Goal: Task Accomplishment & Management: Manage account settings

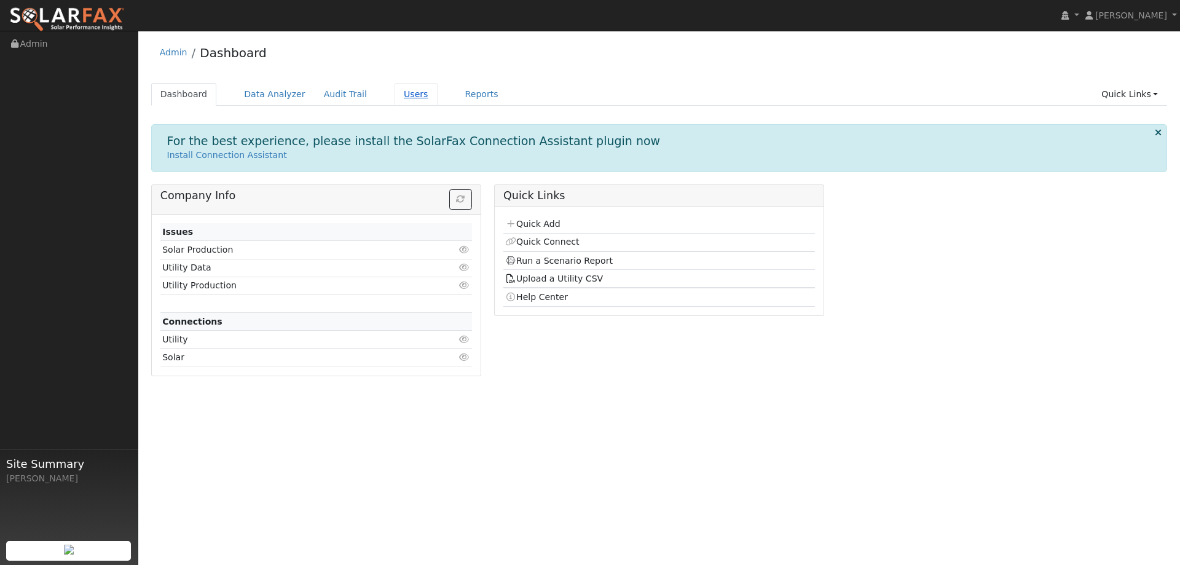
click at [402, 88] on link "Users" at bounding box center [415, 94] width 43 height 23
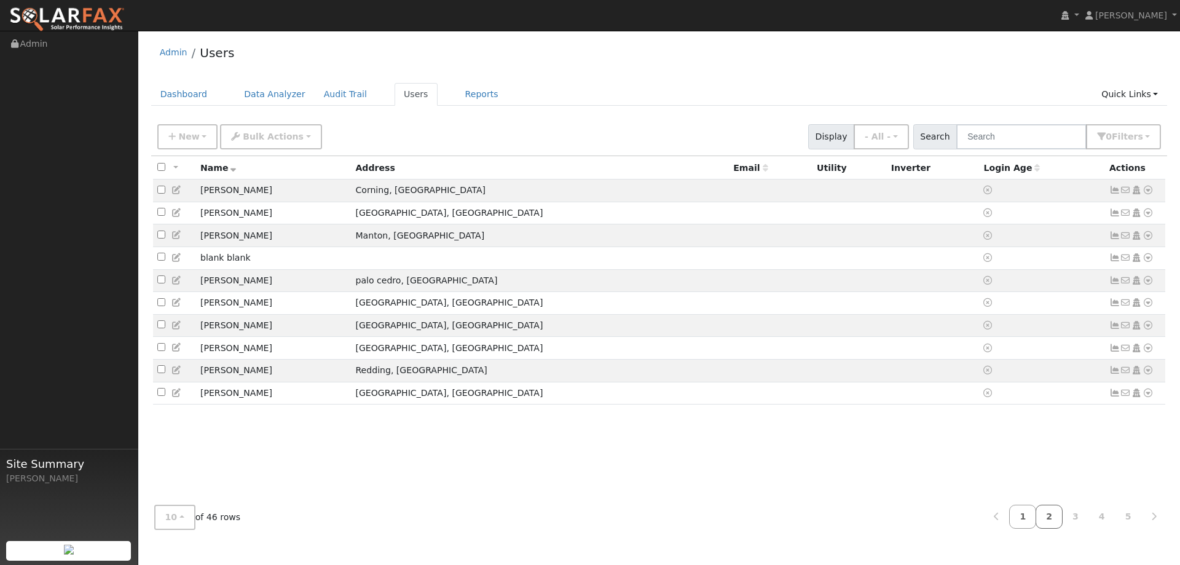
click at [1056, 517] on link "2" at bounding box center [1048, 516] width 27 height 24
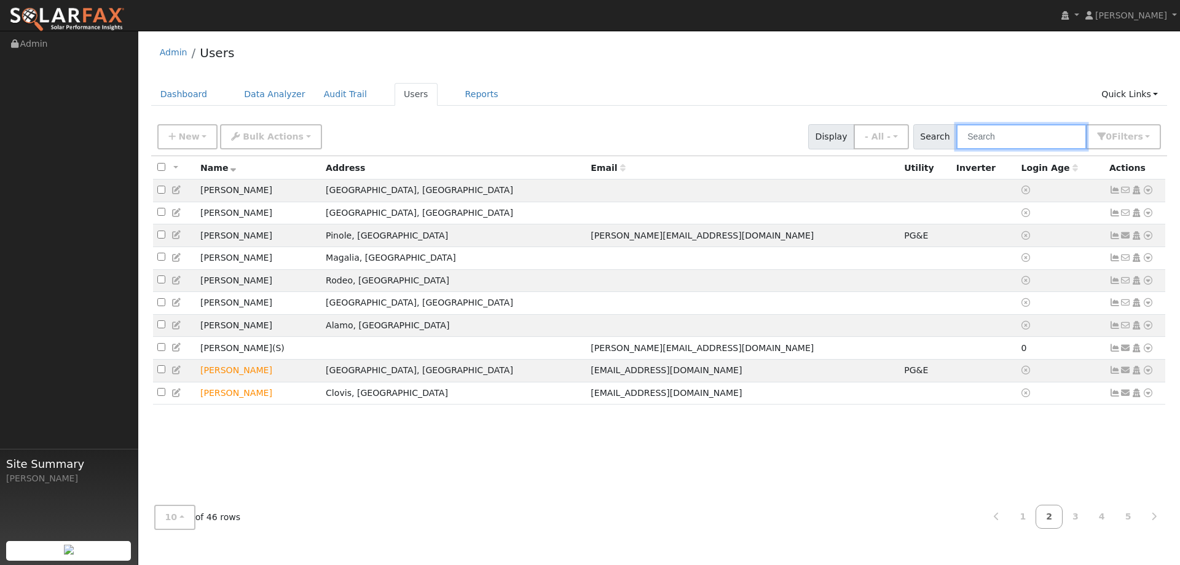
click at [1013, 139] on input "text" at bounding box center [1021, 136] width 130 height 25
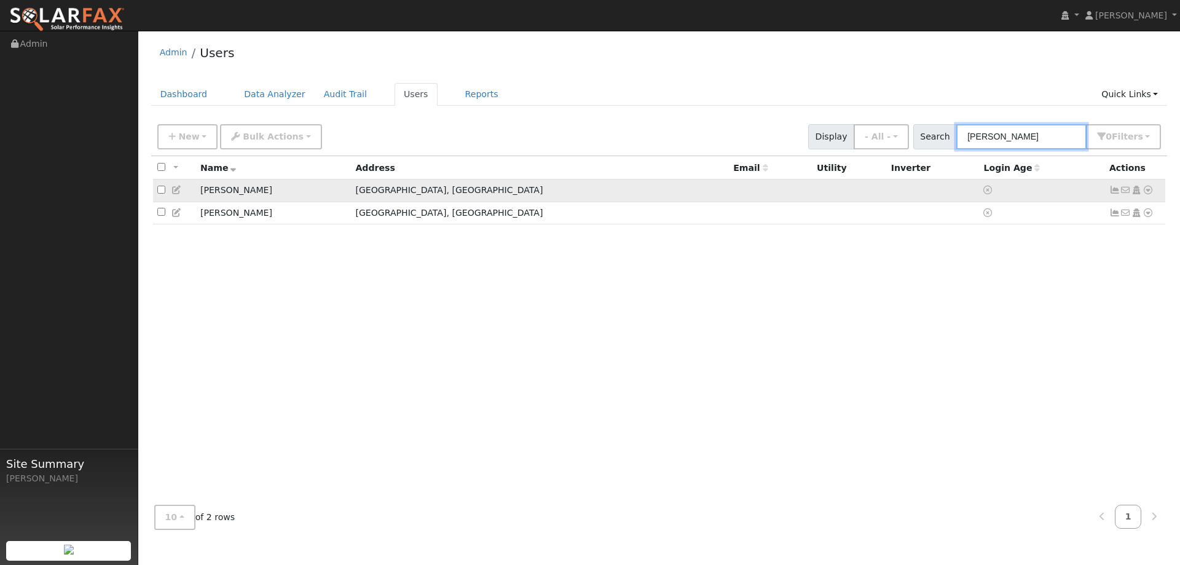
type input "[PERSON_NAME]"
click at [245, 195] on td "[PERSON_NAME]" at bounding box center [273, 190] width 155 height 23
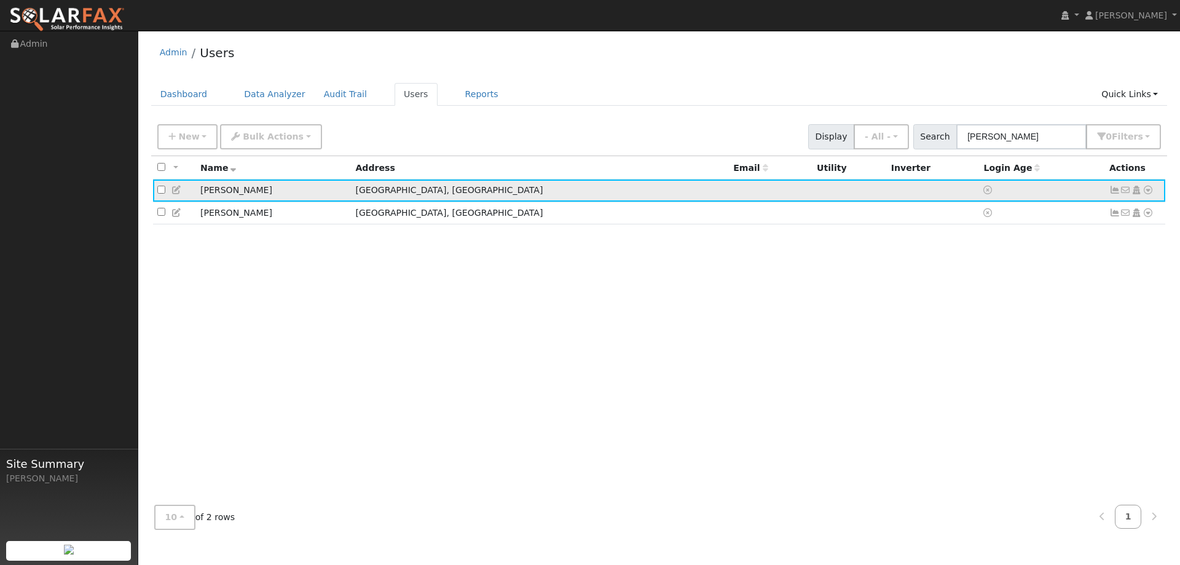
click at [1117, 194] on icon at bounding box center [1114, 190] width 11 height 9
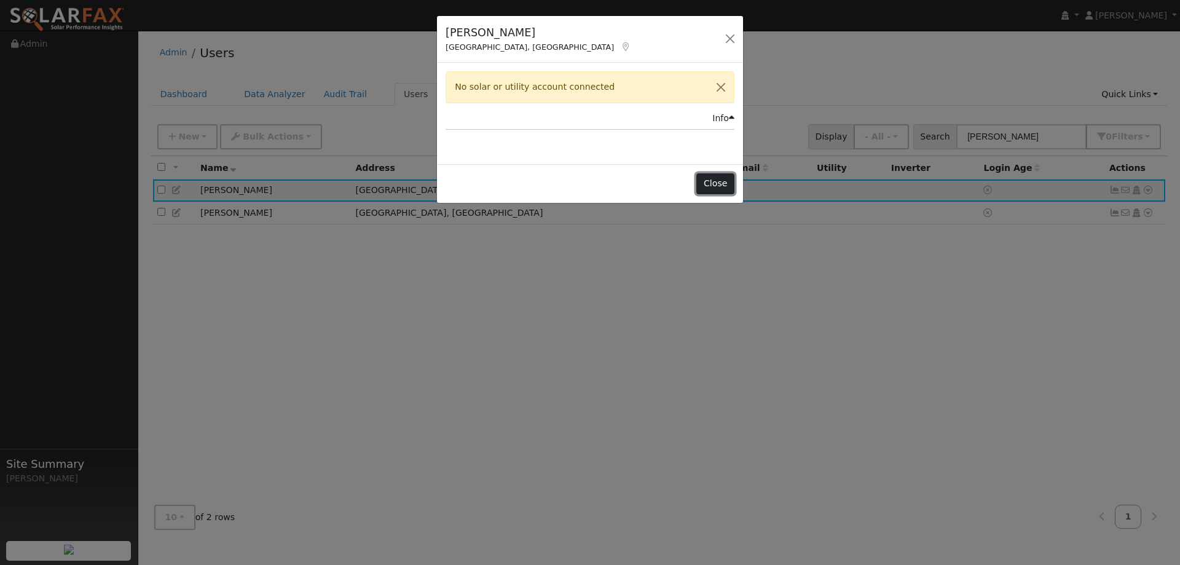
click at [714, 179] on button "Close" at bounding box center [714, 183] width 37 height 21
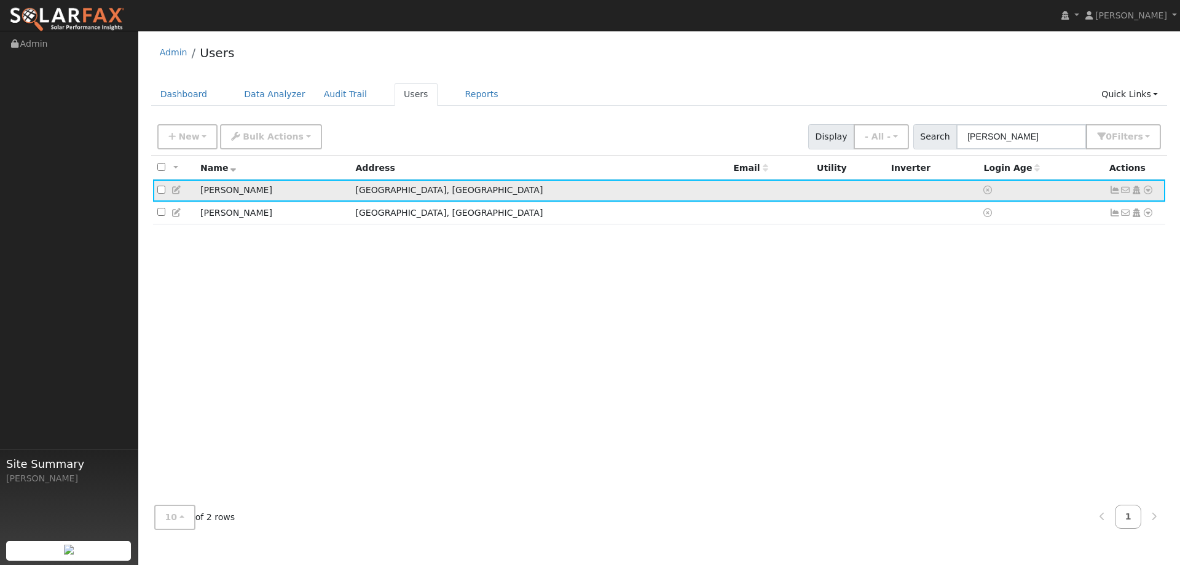
click at [1152, 189] on icon at bounding box center [1147, 190] width 11 height 9
click at [1038, 282] on link "Utility" at bounding box center [1019, 283] width 85 height 17
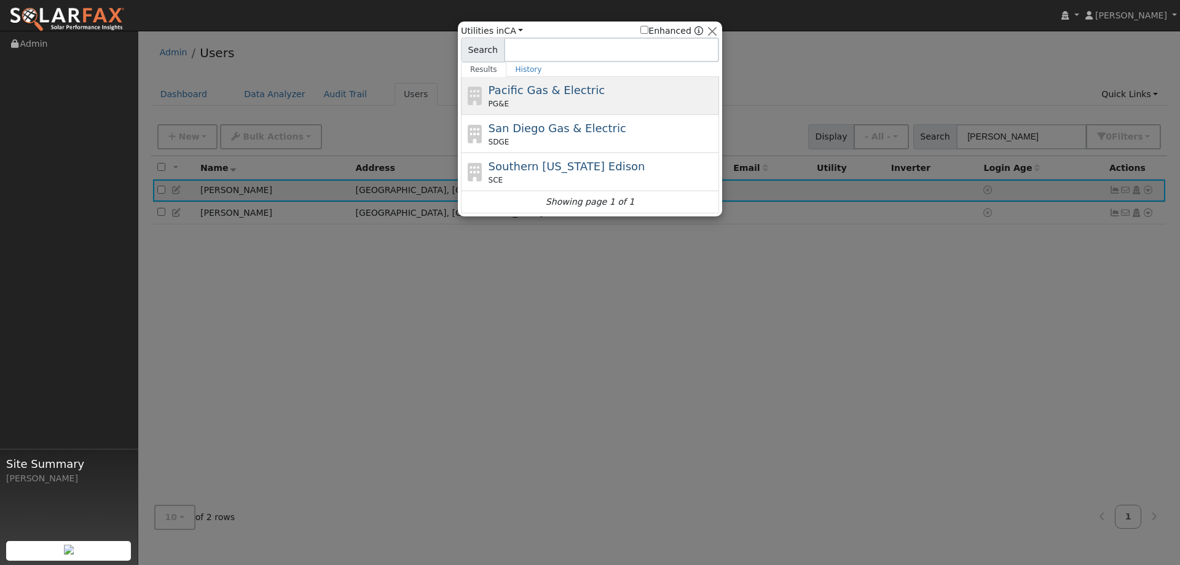
click at [576, 88] on span "Pacific Gas & Electric" at bounding box center [546, 90] width 116 height 13
